Goal: Information Seeking & Learning: Check status

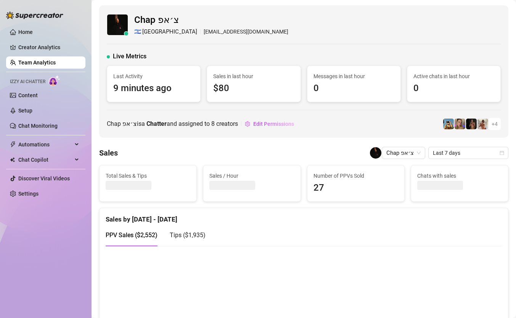
click at [55, 54] on ul "Home Creator Analytics Team Analytics Izzy AI Chatter Content Setup Chat Monito…" at bounding box center [45, 113] width 79 height 180
click at [55, 60] on link "Team Analytics" at bounding box center [36, 63] width 37 height 6
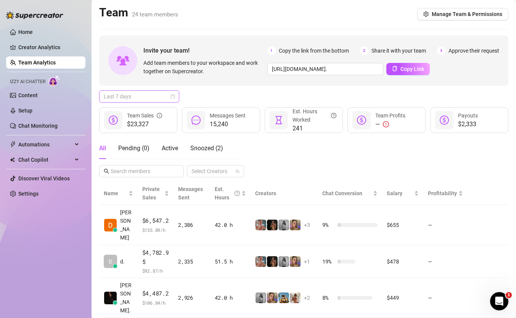
click at [147, 100] on span "Last 7 days" at bounding box center [139, 96] width 71 height 11
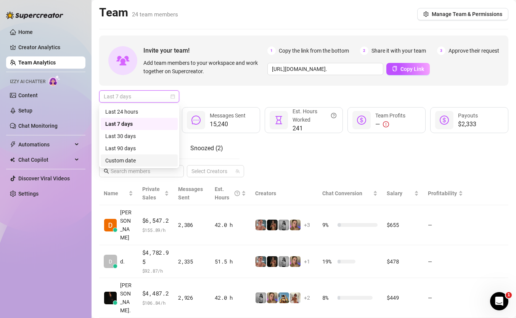
click at [140, 161] on div "Custom date" at bounding box center [139, 160] width 68 height 8
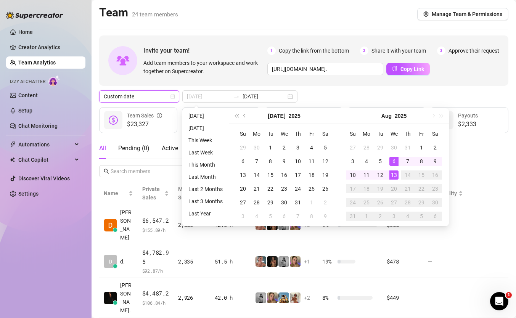
type input "[DATE]"
click at [393, 174] on div "13" at bounding box center [394, 175] width 9 height 9
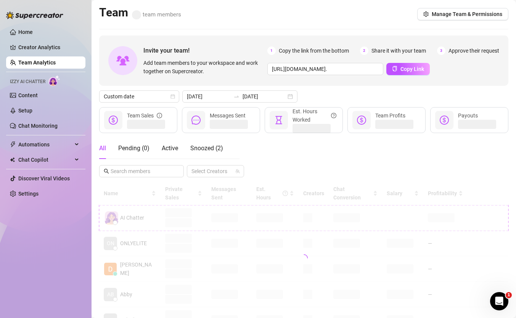
click at [359, 154] on div "All Pending ( 0 ) Active Snoozed ( 2 ) Select Creators" at bounding box center [303, 158] width 409 height 40
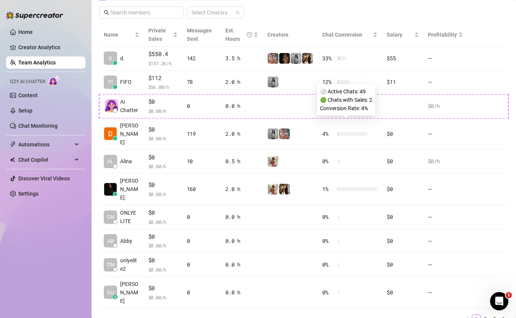
scroll to position [178, 0]
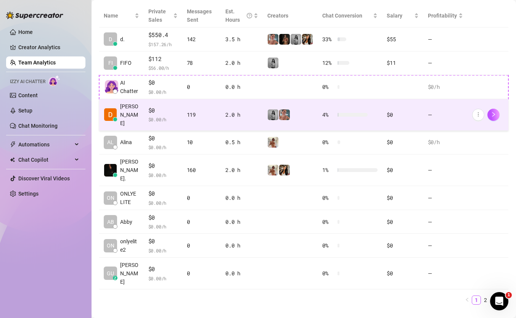
click at [308, 124] on td at bounding box center [290, 115] width 55 height 32
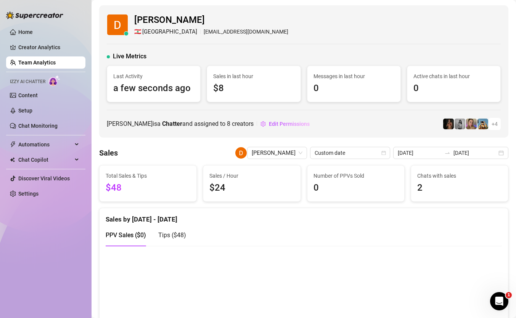
click at [30, 60] on link "Team Analytics" at bounding box center [36, 63] width 37 height 6
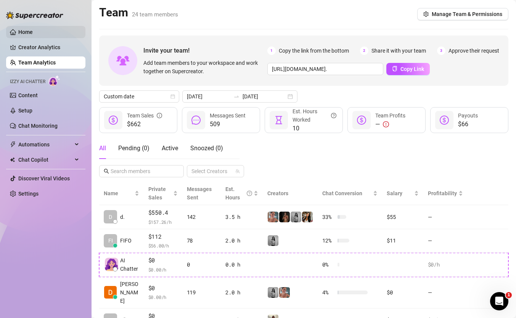
click at [33, 35] on link "Home" at bounding box center [25, 32] width 15 height 6
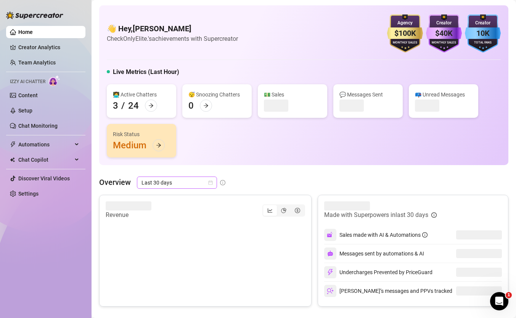
click at [189, 182] on span "Last 30 days" at bounding box center [177, 182] width 71 height 11
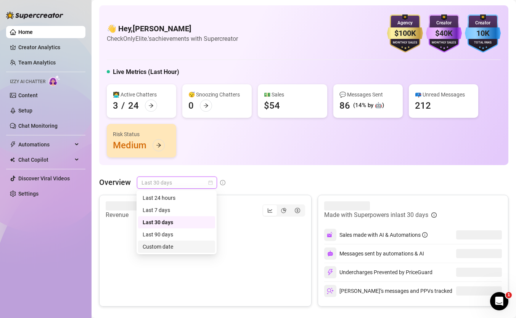
click at [191, 246] on div "Custom date" at bounding box center [177, 247] width 68 height 8
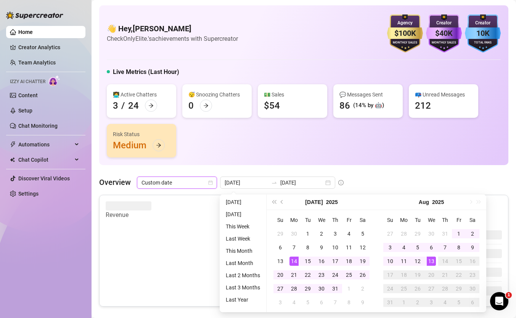
type input "2025-08-12"
type input "[DATE]"
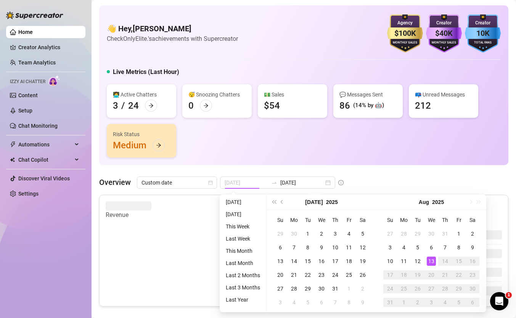
click at [432, 263] on div "13" at bounding box center [431, 261] width 9 height 9
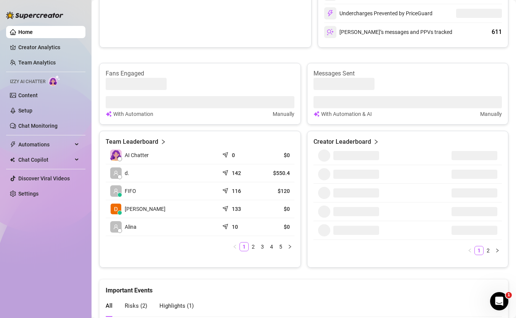
scroll to position [253, 0]
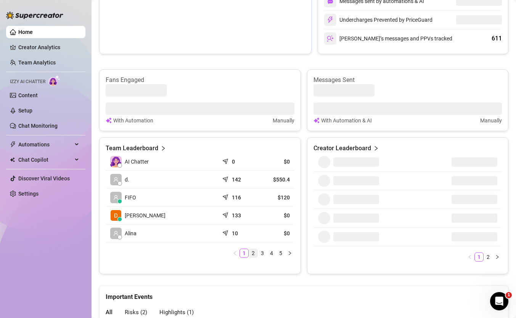
click at [252, 255] on link "2" at bounding box center [253, 253] width 8 height 8
click at [243, 254] on link "1" at bounding box center [244, 253] width 8 height 8
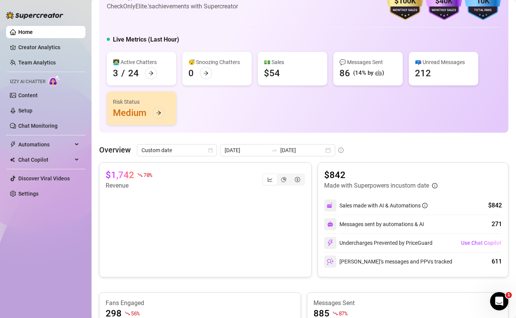
scroll to position [0, 0]
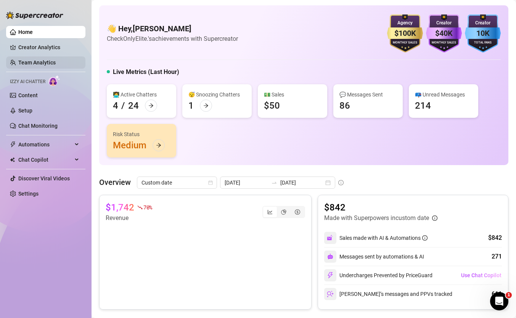
click at [41, 60] on link "Team Analytics" at bounding box center [36, 63] width 37 height 6
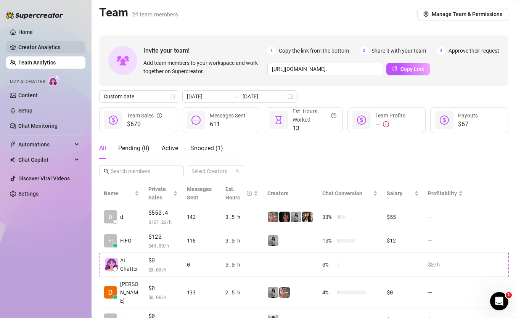
click at [43, 48] on link "Creator Analytics" at bounding box center [48, 47] width 61 height 12
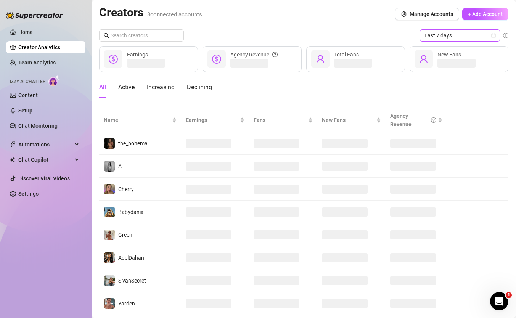
click at [434, 40] on span "Last 7 days" at bounding box center [460, 35] width 71 height 11
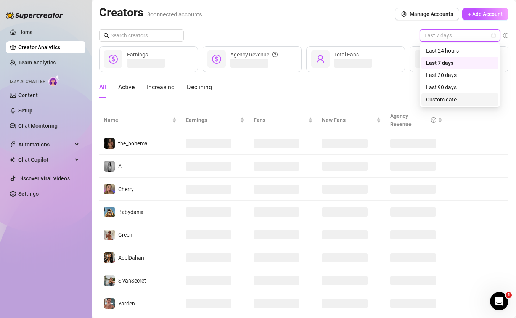
click at [458, 98] on div "Custom date" at bounding box center [460, 99] width 68 height 8
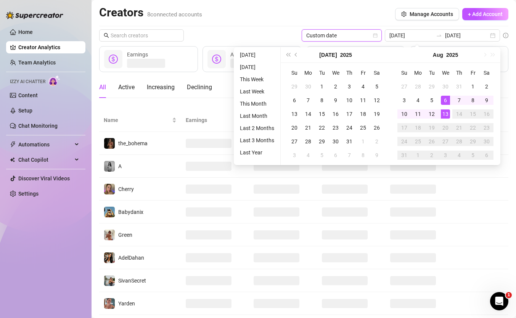
type input "[DATE]"
click at [444, 113] on div "13" at bounding box center [445, 114] width 9 height 9
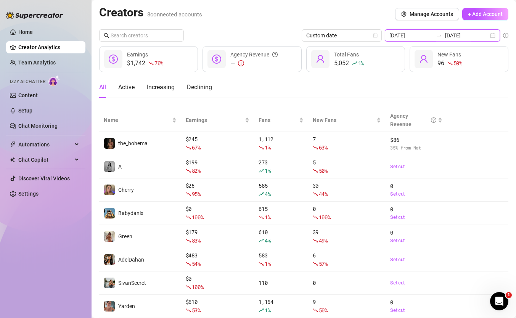
click at [461, 35] on input "[DATE]" at bounding box center [467, 35] width 44 height 8
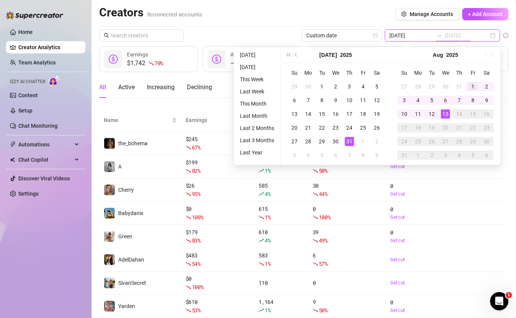
type input "[DATE]"
click at [470, 84] on div "1" at bounding box center [473, 86] width 9 height 9
click at [445, 116] on div "13" at bounding box center [445, 114] width 9 height 9
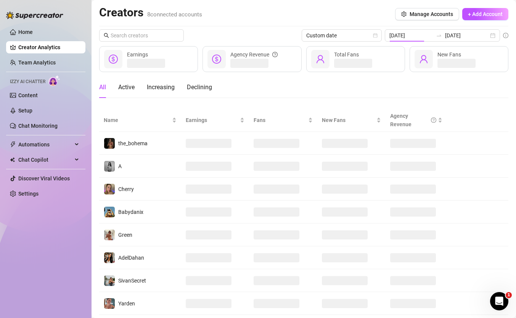
type input "[DATE]"
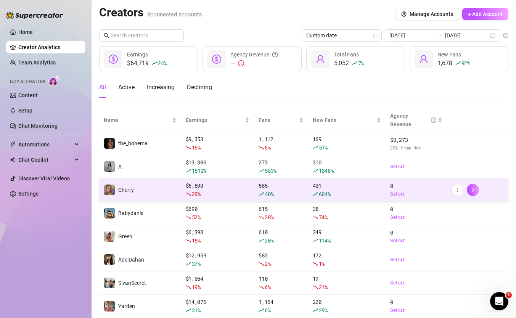
scroll to position [23, 0]
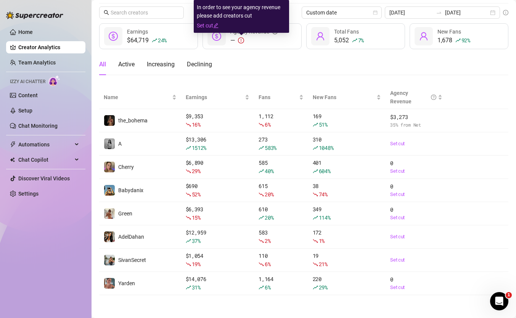
click at [243, 42] on icon "exclamation-circle" at bounding box center [241, 40] width 6 height 6
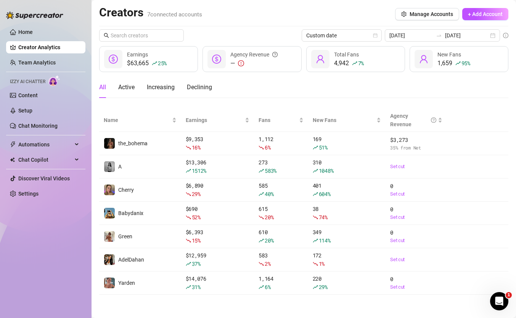
scroll to position [0, 0]
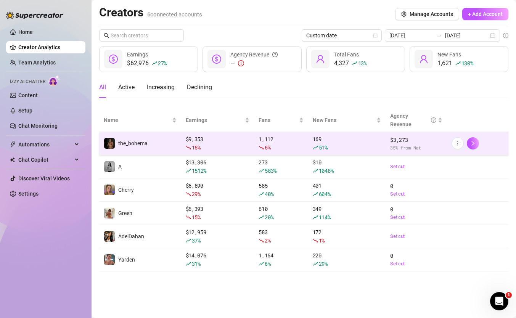
click at [164, 143] on td "the_bohema" at bounding box center [140, 143] width 82 height 23
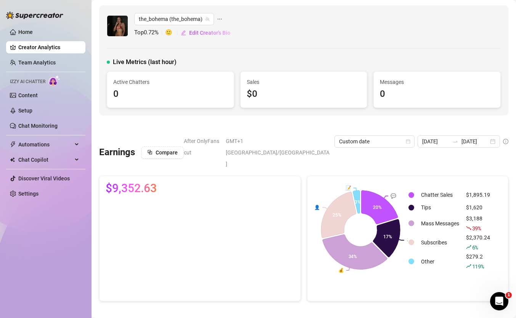
click at [419, 147] on div "Earnings Compare After OnlyFans cut GMT+1 [GEOGRAPHIC_DATA]/[GEOGRAPHIC_DATA] C…" at bounding box center [304, 218] width 416 height 166
click at [421, 146] on div "[DATE] [DATE]" at bounding box center [459, 141] width 82 height 12
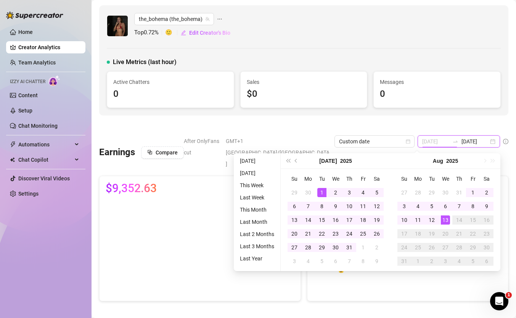
type input "[DATE]"
click at [323, 191] on div "1" at bounding box center [322, 192] width 9 height 9
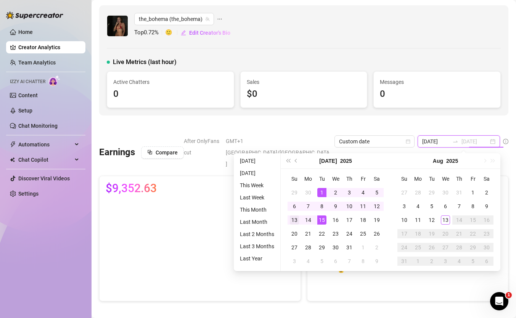
type input "[DATE]"
click at [291, 220] on div "13" at bounding box center [294, 220] width 9 height 9
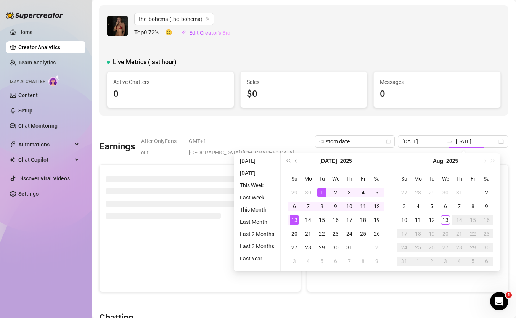
type input "[DATE]"
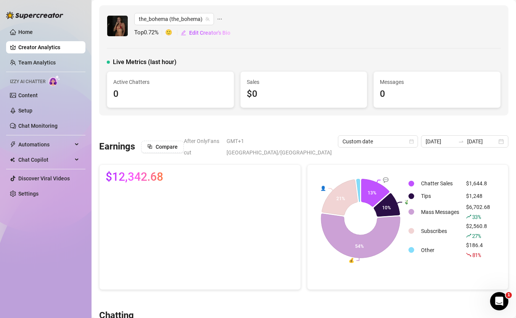
click at [65, 40] on ul "Home Creator Analytics Team Analytics Izzy AI Chatter Content Setup Chat Monito…" at bounding box center [45, 113] width 79 height 180
click at [61, 49] on link "Creator Analytics" at bounding box center [48, 47] width 61 height 12
